Goal: Information Seeking & Learning: Learn about a topic

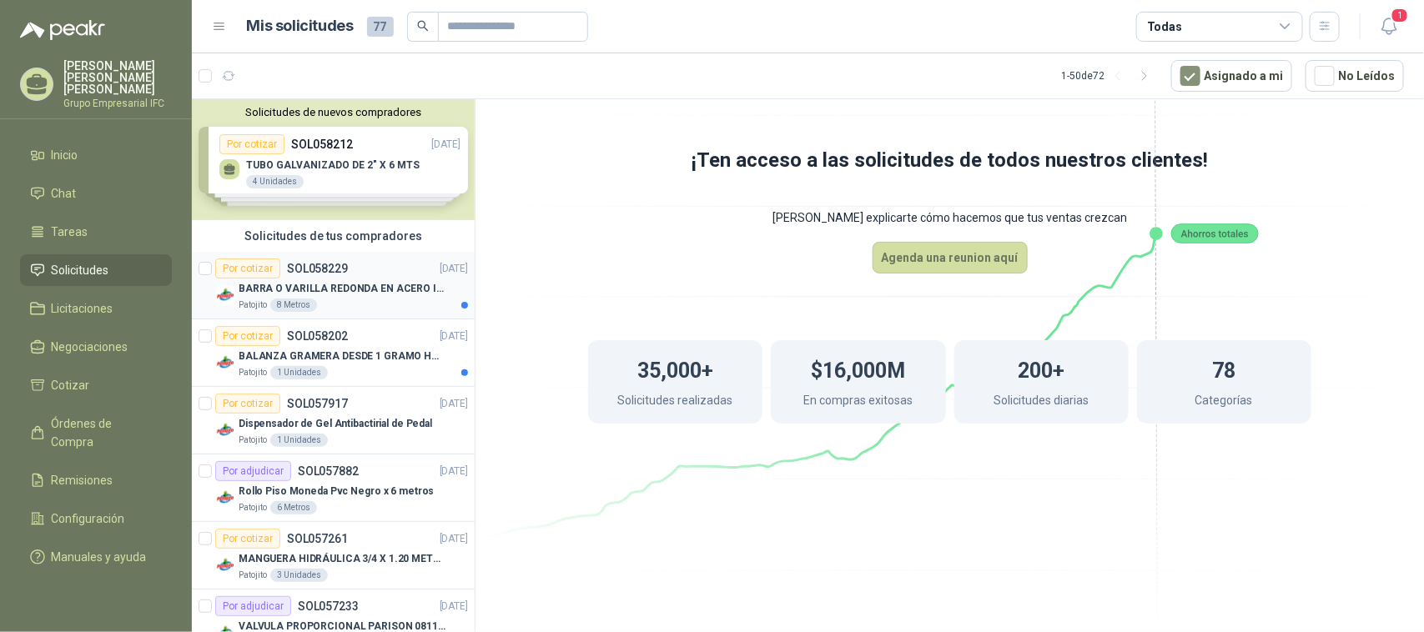
click at [359, 289] on p "BARRA O VARILLA REDONDA EN ACERO INOXIDABLE DE 2" O 50 MM" at bounding box center [343, 289] width 208 height 16
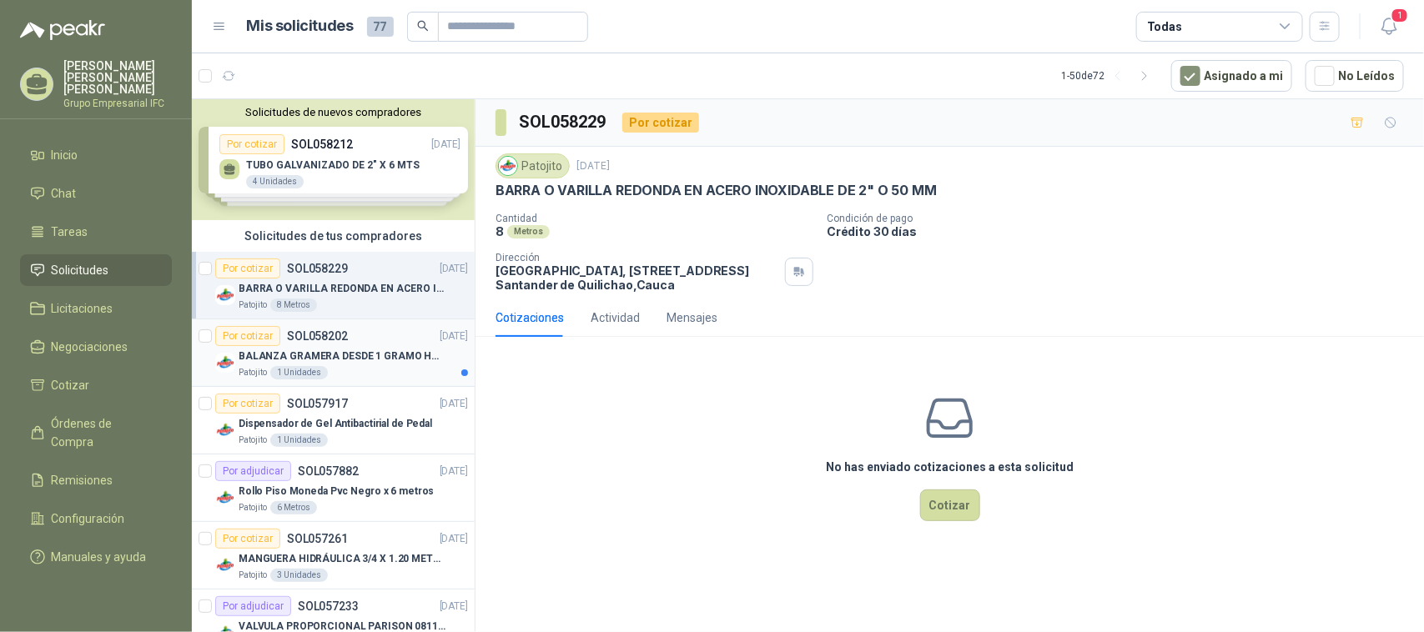
click at [359, 359] on p "BALANZA GRAMERA DESDE 1 GRAMO HASTA 5 GRAMOS" at bounding box center [343, 357] width 208 height 16
